Goal: Book appointment/travel/reservation

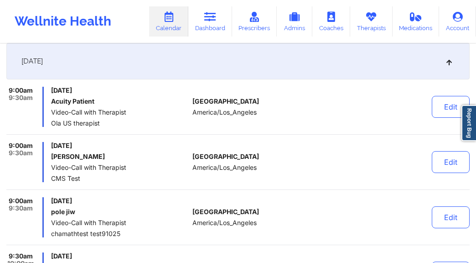
scroll to position [189, 0]
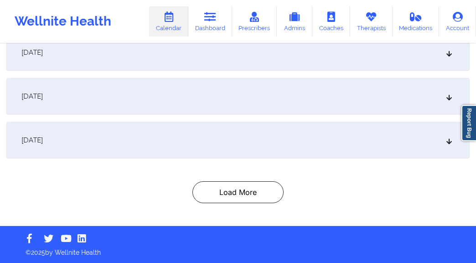
click at [101, 84] on div "[DATE]" at bounding box center [238, 96] width 464 height 37
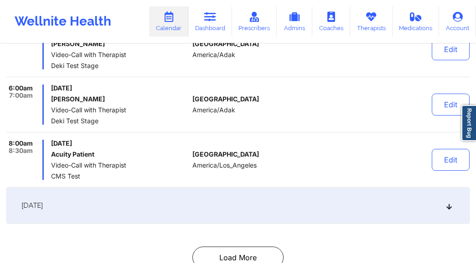
scroll to position [1651, 0]
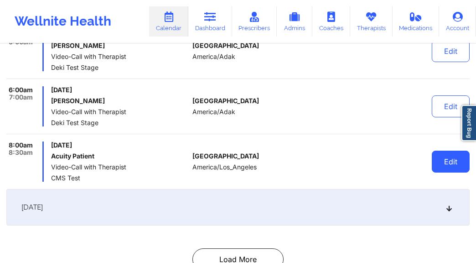
click at [457, 152] on button "Edit" at bounding box center [451, 162] width 38 height 22
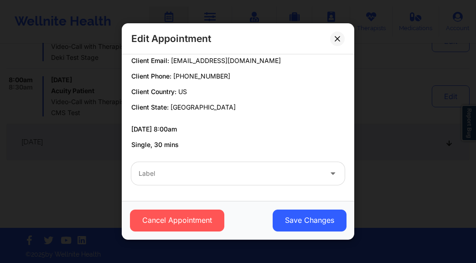
scroll to position [1718, 0]
click at [228, 178] on div at bounding box center [230, 173] width 183 height 11
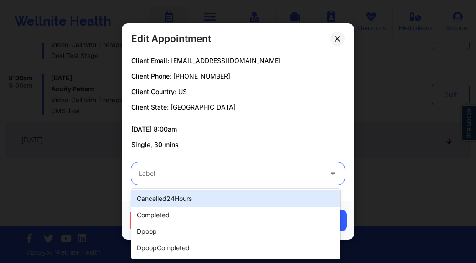
click at [308, 98] on div "Client Name: Acuity Patient Client Email: [EMAIL_ADDRESS][DOMAIN_NAME] Client P…" at bounding box center [238, 76] width 214 height 71
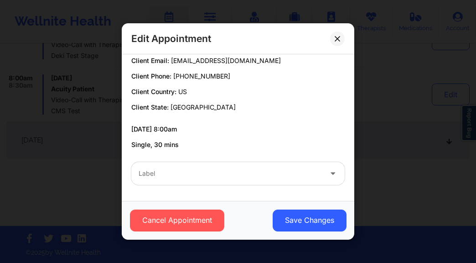
click at [349, 36] on div "Edit Appointment" at bounding box center [238, 38] width 233 height 31
click at [345, 37] on button at bounding box center [337, 38] width 15 height 15
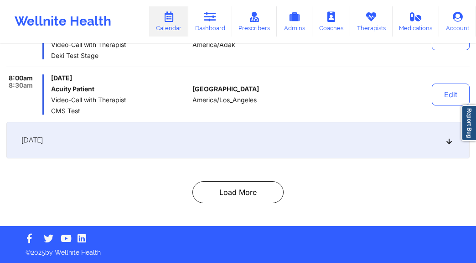
click at [159, 147] on div "[DATE]" at bounding box center [238, 140] width 464 height 37
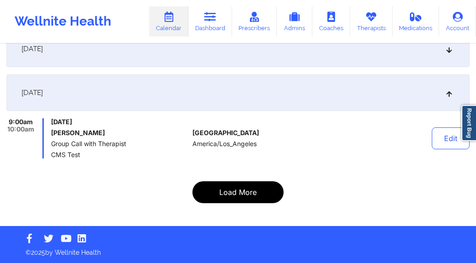
click at [226, 194] on button "Load More" at bounding box center [238, 192] width 91 height 22
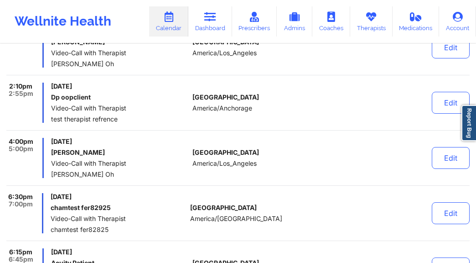
scroll to position [1368, 0]
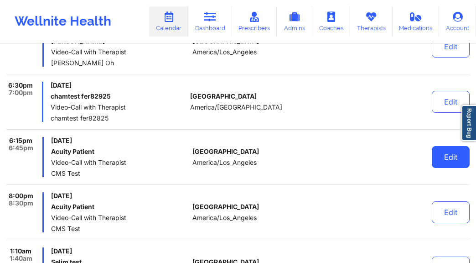
click at [457, 157] on button "Edit" at bounding box center [451, 157] width 38 height 22
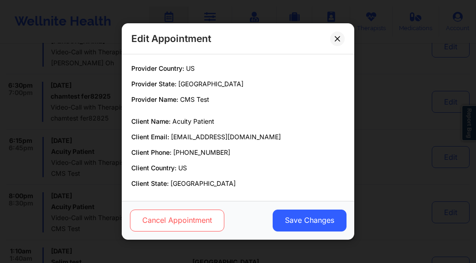
click at [212, 222] on button "Cancel Appointment" at bounding box center [177, 220] width 94 height 22
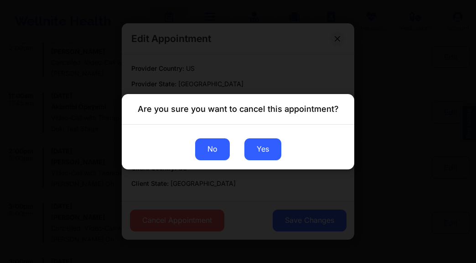
scroll to position [745, 0]
click at [221, 153] on button "No" at bounding box center [212, 149] width 35 height 22
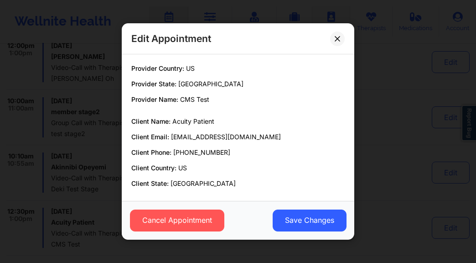
click at [339, 33] on button at bounding box center [337, 38] width 15 height 15
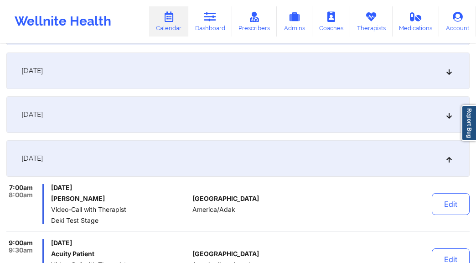
scroll to position [0, 0]
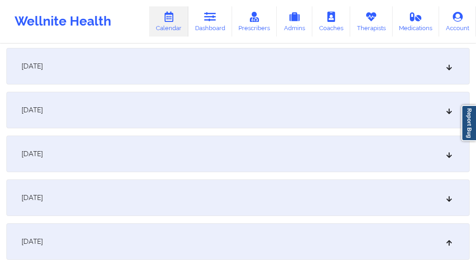
click at [225, 120] on div "[DATE]" at bounding box center [238, 110] width 464 height 37
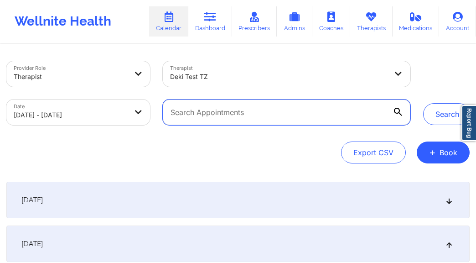
click at [246, 122] on input "text" at bounding box center [287, 112] width 248 height 26
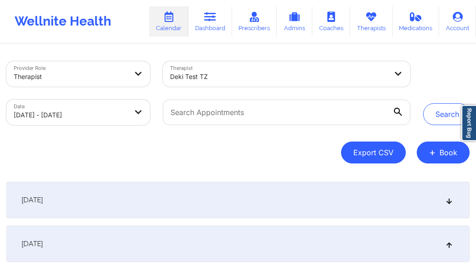
drag, startPoint x: 424, startPoint y: 150, endPoint x: 392, endPoint y: 150, distance: 32.4
click at [424, 150] on button "+ Book" at bounding box center [443, 152] width 53 height 22
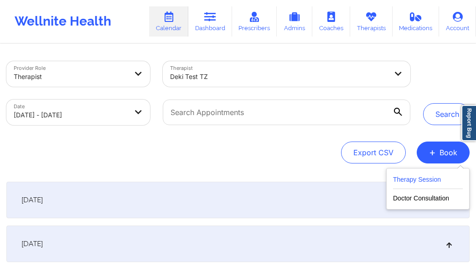
click at [422, 178] on button "Therapy Session" at bounding box center [428, 181] width 70 height 15
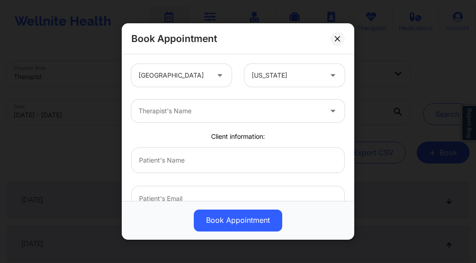
click at [264, 74] on div at bounding box center [287, 75] width 70 height 11
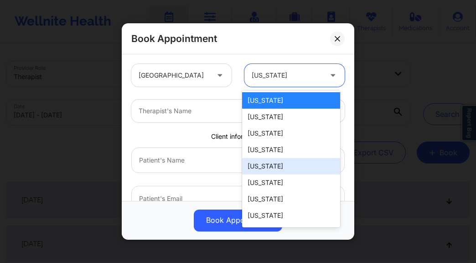
scroll to position [2, 0]
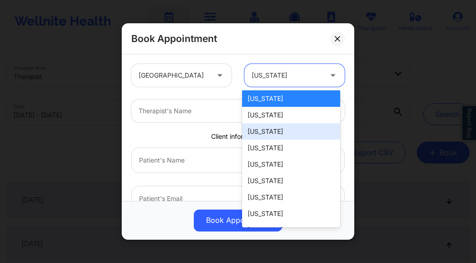
click at [289, 128] on div "[US_STATE]" at bounding box center [291, 131] width 98 height 16
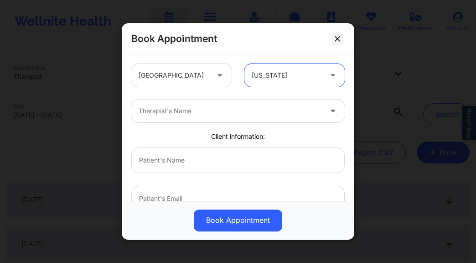
click at [200, 106] on div at bounding box center [230, 110] width 183 height 11
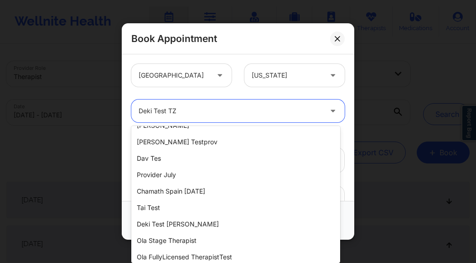
scroll to position [422, 0]
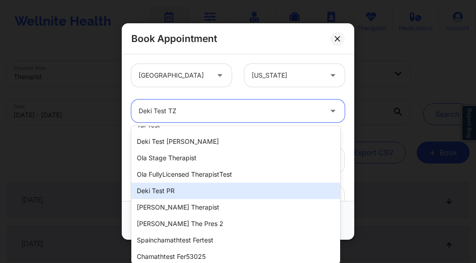
click at [203, 191] on div "Deki Test PR" at bounding box center [235, 191] width 209 height 16
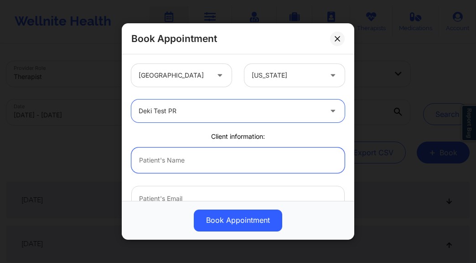
click at [248, 154] on input "text" at bounding box center [238, 160] width 214 height 26
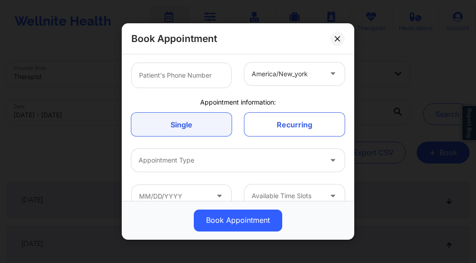
scroll to position [213, 0]
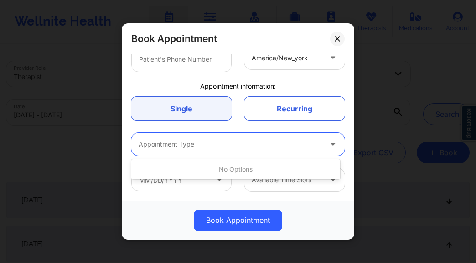
click at [269, 151] on div "Appointment Type" at bounding box center [227, 144] width 192 height 23
click at [276, 183] on div at bounding box center [287, 179] width 70 height 11
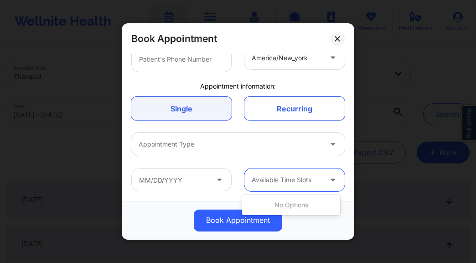
click at [276, 182] on div at bounding box center [287, 179] width 70 height 11
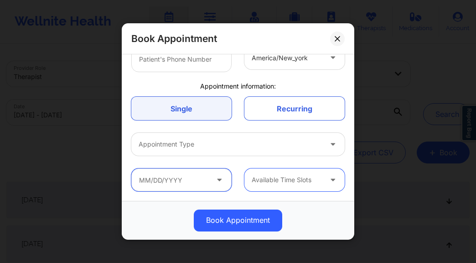
click at [194, 181] on input "text" at bounding box center [181, 179] width 100 height 23
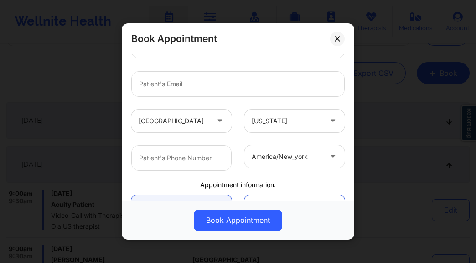
scroll to position [152, 0]
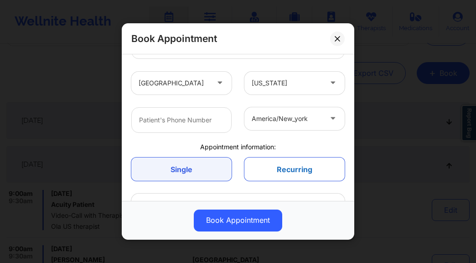
click at [278, 167] on link "Recurring" at bounding box center [295, 168] width 100 height 23
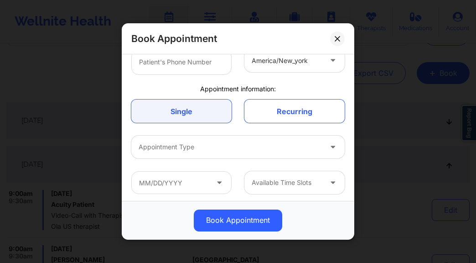
scroll to position [213, 0]
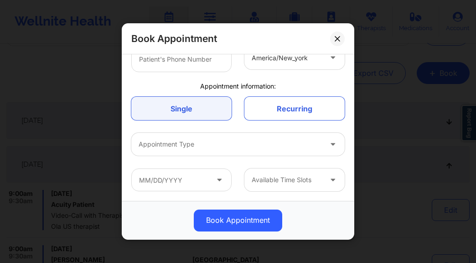
click at [225, 144] on div at bounding box center [230, 144] width 183 height 11
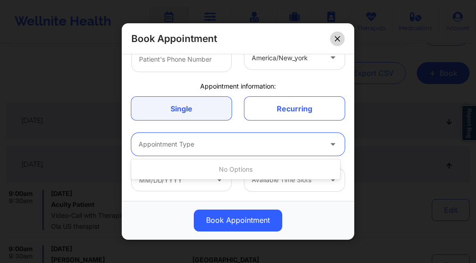
click at [333, 33] on button at bounding box center [337, 38] width 15 height 15
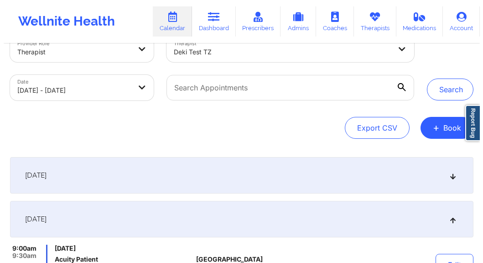
scroll to position [0, 0]
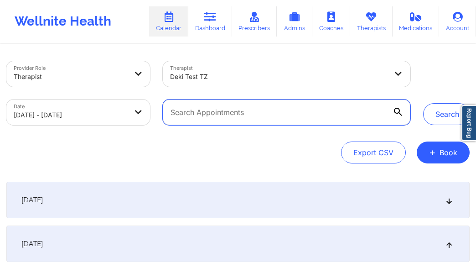
click at [218, 105] on input "text" at bounding box center [287, 112] width 248 height 26
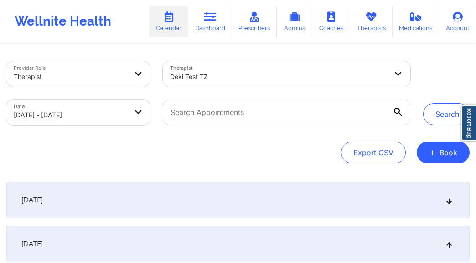
select select "2025-8"
select select "2025-9"
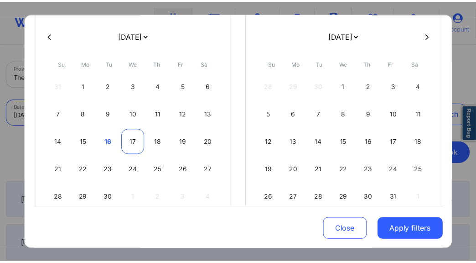
scroll to position [68, 0]
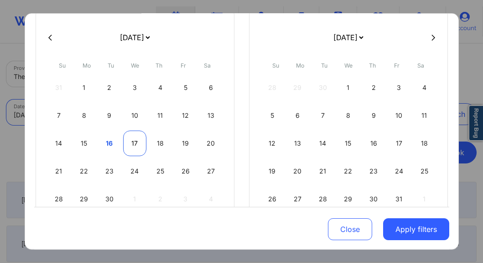
click at [140, 141] on div "17" at bounding box center [134, 144] width 23 height 26
select select "2025-8"
select select "2025-9"
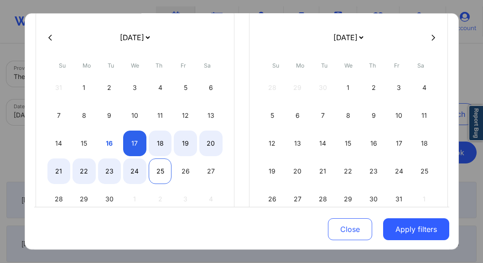
select select "2025-8"
select select "2025-9"
click at [163, 175] on div "25" at bounding box center [160, 171] width 23 height 26
select select "2025-8"
select select "2025-9"
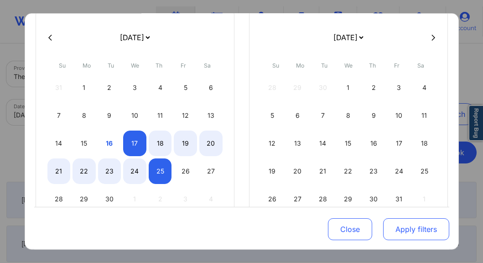
click at [408, 223] on button "Apply filters" at bounding box center [416, 229] width 66 height 22
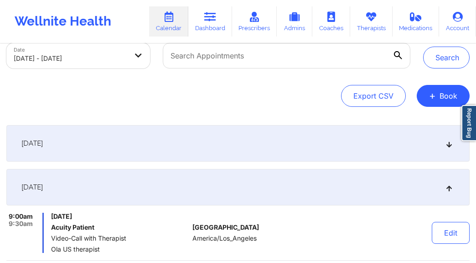
scroll to position [71, 0]
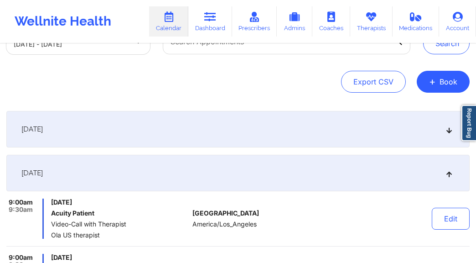
click at [234, 178] on div "[DATE]" at bounding box center [238, 173] width 464 height 37
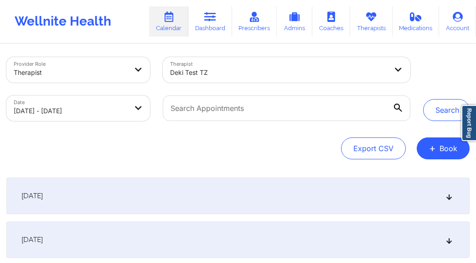
scroll to position [0, 0]
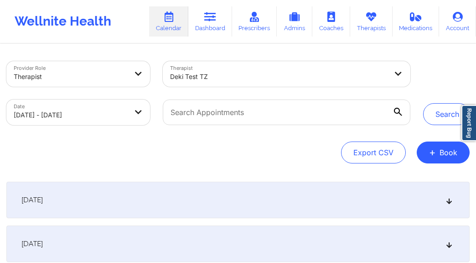
click at [240, 81] on div at bounding box center [279, 76] width 218 height 11
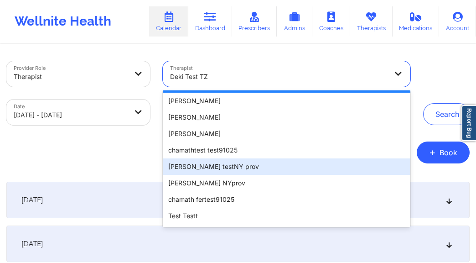
scroll to position [14, 0]
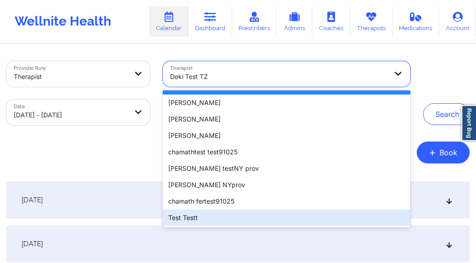
click at [215, 214] on div "Test Testt" at bounding box center [287, 217] width 248 height 16
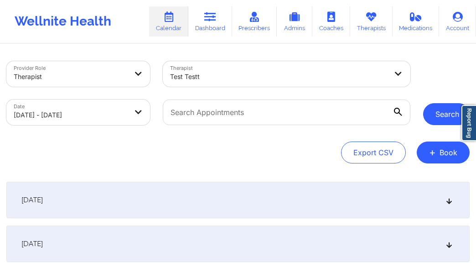
click at [437, 109] on button "Search" at bounding box center [447, 114] width 47 height 22
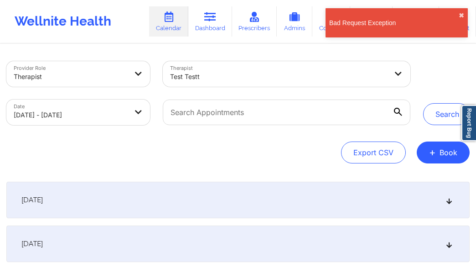
click at [82, 78] on div at bounding box center [71, 76] width 114 height 11
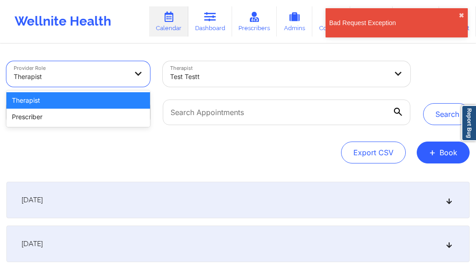
click at [84, 103] on div "Therapist" at bounding box center [78, 100] width 144 height 16
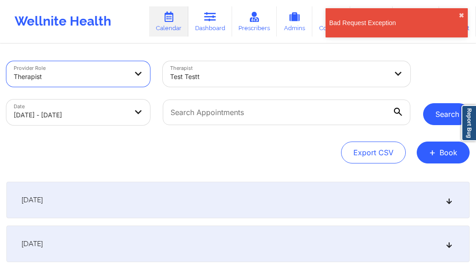
click at [439, 120] on button "Search" at bounding box center [447, 114] width 47 height 22
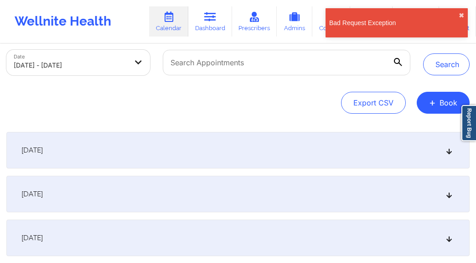
scroll to position [65, 0]
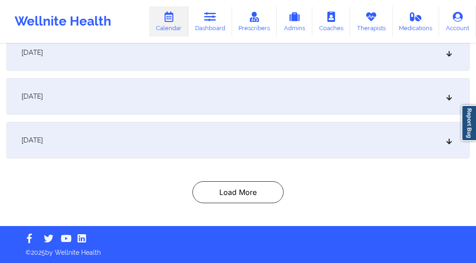
click at [253, 143] on div "[DATE]" at bounding box center [238, 140] width 464 height 37
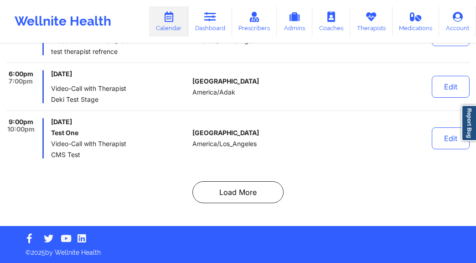
scroll to position [1168, 0]
click at [458, 136] on button "Edit" at bounding box center [451, 138] width 38 height 22
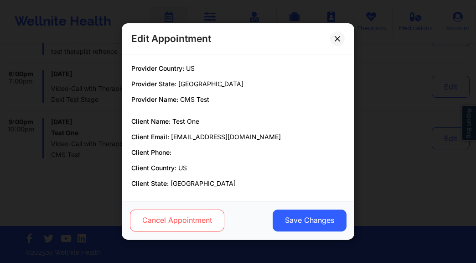
click at [196, 219] on button "Cancel Appointment" at bounding box center [177, 220] width 94 height 22
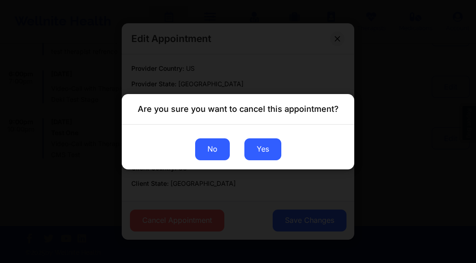
click at [216, 136] on div "No Yes" at bounding box center [238, 146] width 233 height 45
click at [210, 153] on button "No" at bounding box center [212, 149] width 35 height 22
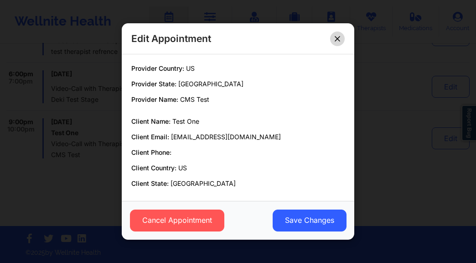
click at [341, 38] on button at bounding box center [337, 38] width 15 height 15
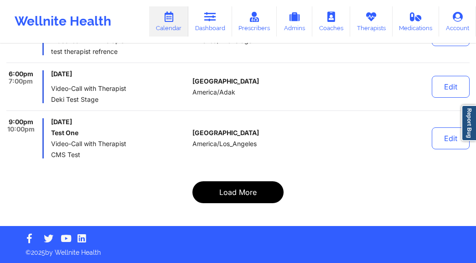
click at [262, 194] on button "Load More" at bounding box center [238, 192] width 91 height 22
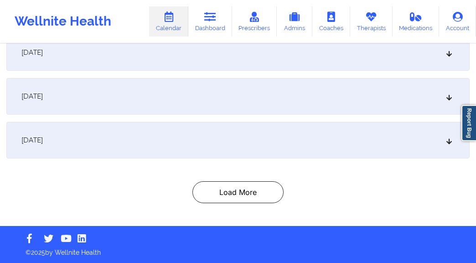
click at [238, 140] on div "[DATE]" at bounding box center [238, 140] width 464 height 37
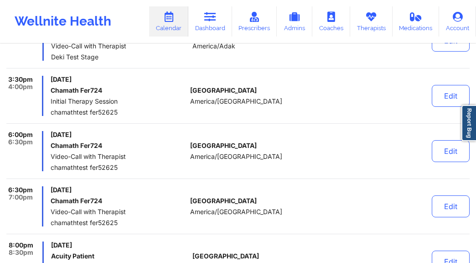
scroll to position [1118, 0]
click at [441, 162] on div "Edit" at bounding box center [434, 151] width 72 height 40
click at [446, 156] on button "Edit" at bounding box center [451, 151] width 38 height 22
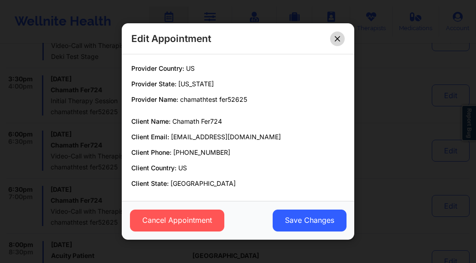
click at [339, 39] on icon at bounding box center [337, 38] width 5 height 5
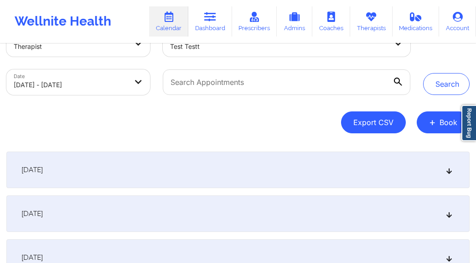
scroll to position [0, 0]
